Goal: Transaction & Acquisition: Purchase product/service

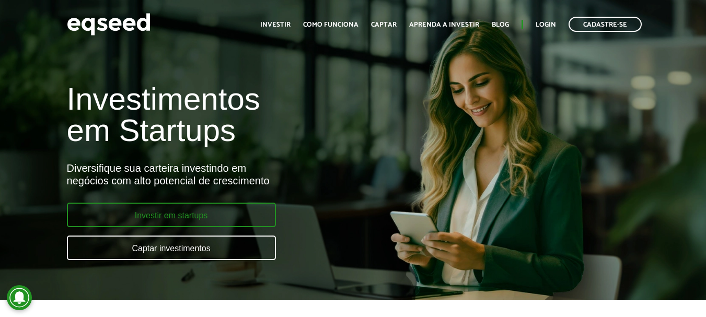
click at [131, 216] on link "Investir em startups" at bounding box center [171, 215] width 209 height 25
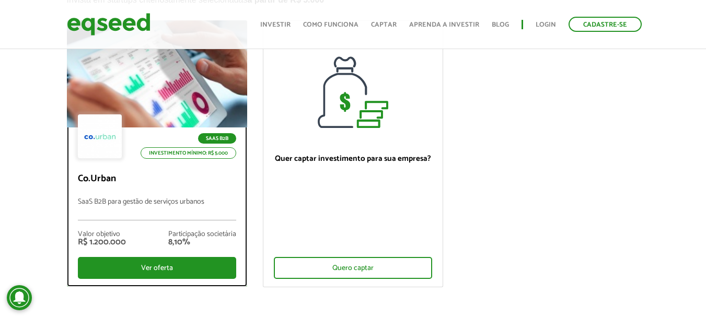
click at [124, 245] on div "R$ 1.200.000" at bounding box center [102, 242] width 48 height 8
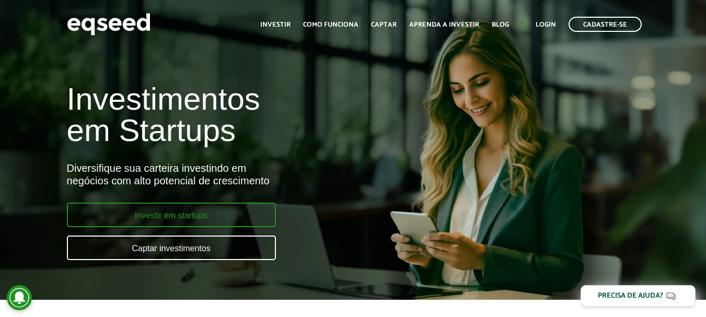
click at [184, 213] on link "Investir em startups" at bounding box center [171, 215] width 209 height 25
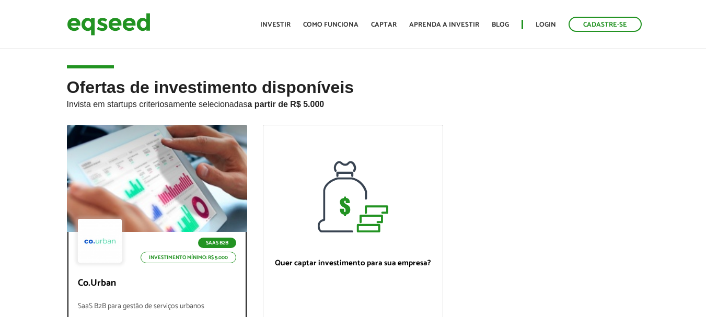
click at [175, 219] on div "SaaS B2B Investimento mínimo: R$ 5.000" at bounding box center [157, 242] width 158 height 46
